Goal: Information Seeking & Learning: Check status

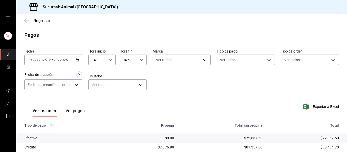
scroll to position [72, 0]
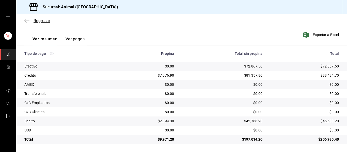
click at [27, 21] on icon "button" at bounding box center [26, 21] width 5 height 0
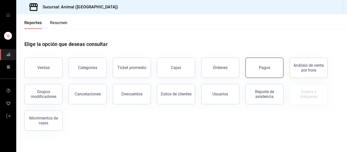
click at [256, 67] on button "Pagos" at bounding box center [264, 68] width 38 height 20
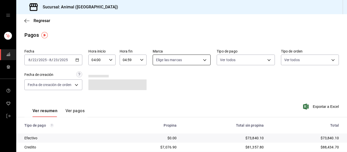
click at [202, 61] on body "Sucursal: Animal ([GEOGRAPHIC_DATA]) Regresar Pagos Fecha [DATE] [DATE] - [DATE…" at bounding box center [173, 76] width 347 height 152
click at [190, 82] on li "Ver todas" at bounding box center [183, 79] width 65 height 15
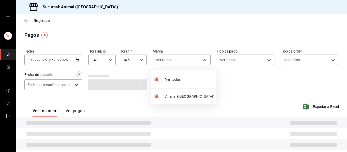
type input "96838179-8fbb-4073-aae3-1789726318c8"
checkbox input "true"
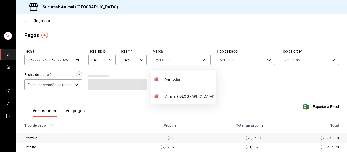
click at [230, 87] on div at bounding box center [173, 76] width 347 height 152
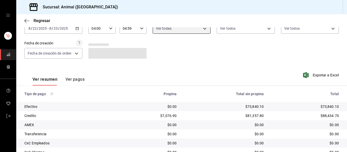
scroll to position [72, 0]
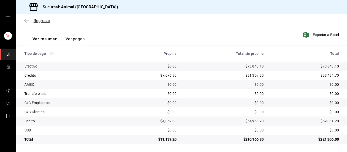
click at [26, 21] on icon "button" at bounding box center [26, 21] width 5 height 5
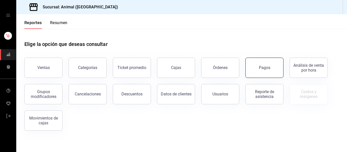
click at [273, 71] on button "Pagos" at bounding box center [264, 68] width 38 height 20
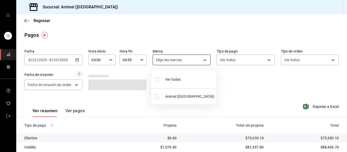
click at [203, 59] on body "Sucursal: Animal ([GEOGRAPHIC_DATA]) Regresar Pagos Fecha [DATE] [DATE] - [DATE…" at bounding box center [173, 76] width 347 height 152
click at [202, 81] on li "Ver todas" at bounding box center [183, 79] width 65 height 15
type input "96838179-8fbb-4073-aae3-1789726318c8"
checkbox input "true"
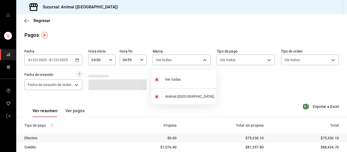
click at [256, 98] on div at bounding box center [173, 76] width 347 height 152
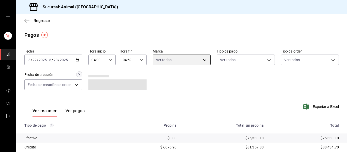
scroll to position [72, 0]
